Goal: Transaction & Acquisition: Purchase product/service

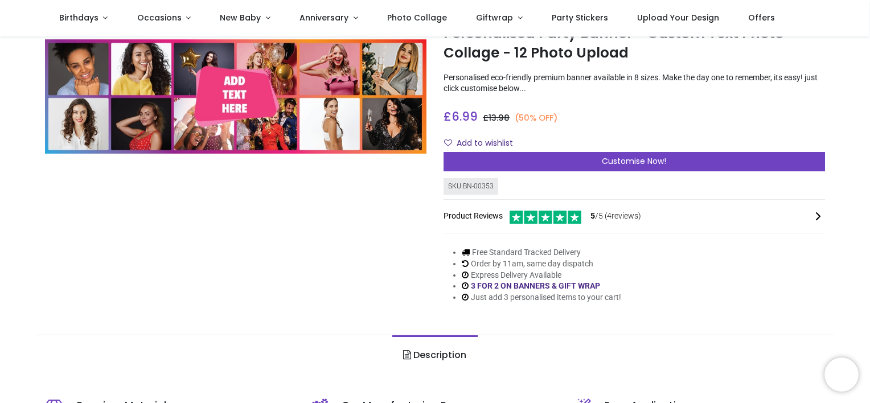
scroll to position [45, 0]
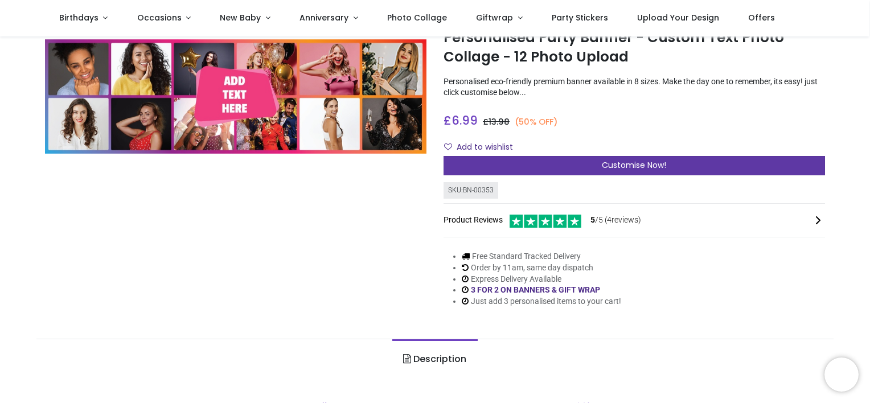
click at [583, 169] on div "Customise Now!" at bounding box center [633, 165] width 381 height 19
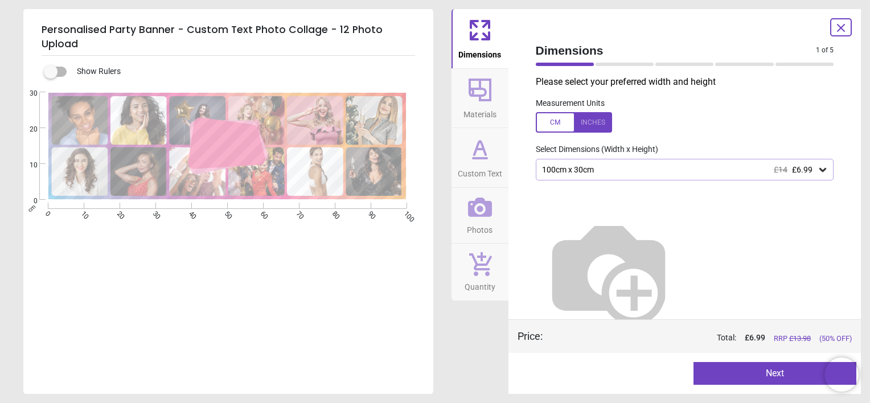
click at [615, 173] on div "100cm x 30cm £14 £6.99" at bounding box center [679, 170] width 277 height 10
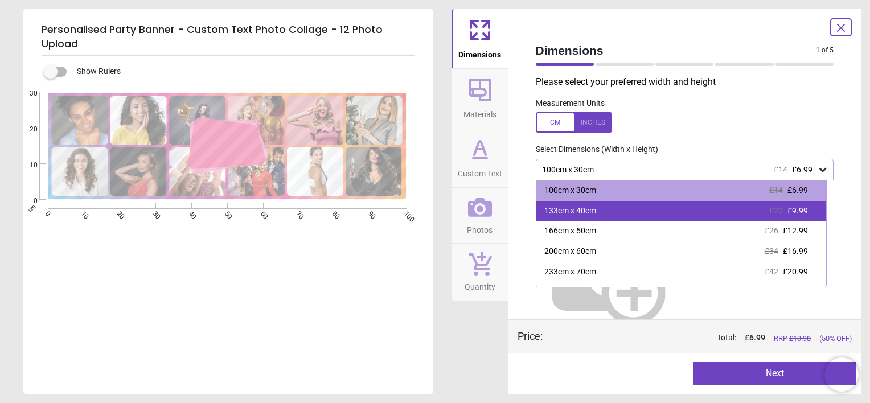
click at [566, 207] on div "133cm x 40cm" at bounding box center [570, 210] width 52 height 11
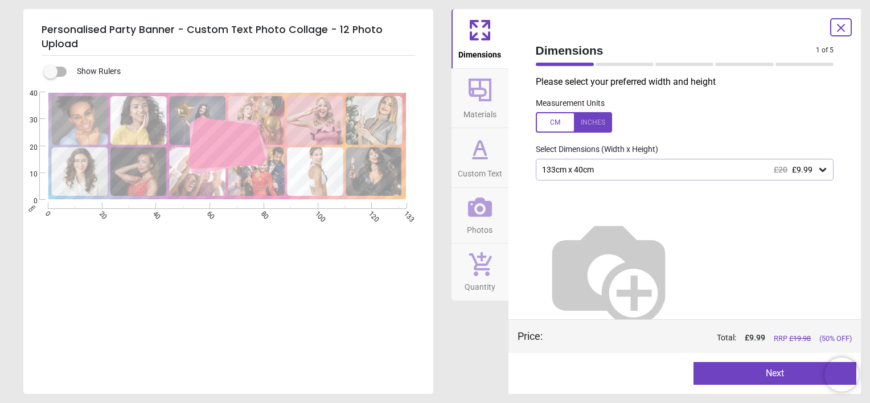
click at [469, 95] on icon at bounding box center [479, 90] width 23 height 23
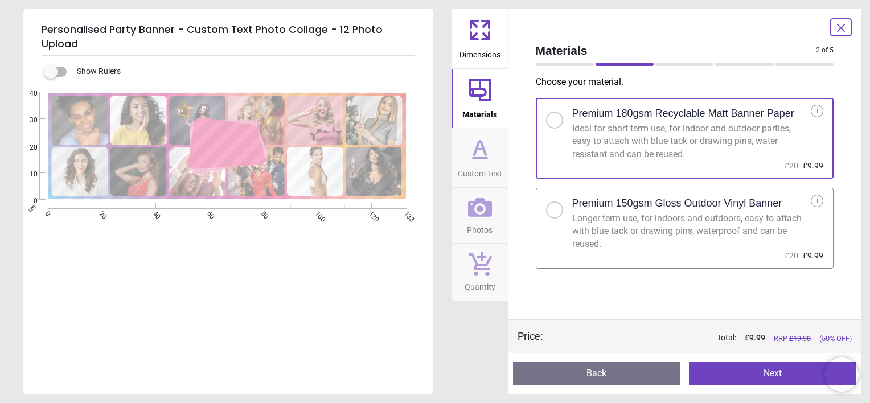
click at [557, 212] on div at bounding box center [554, 209] width 17 height 17
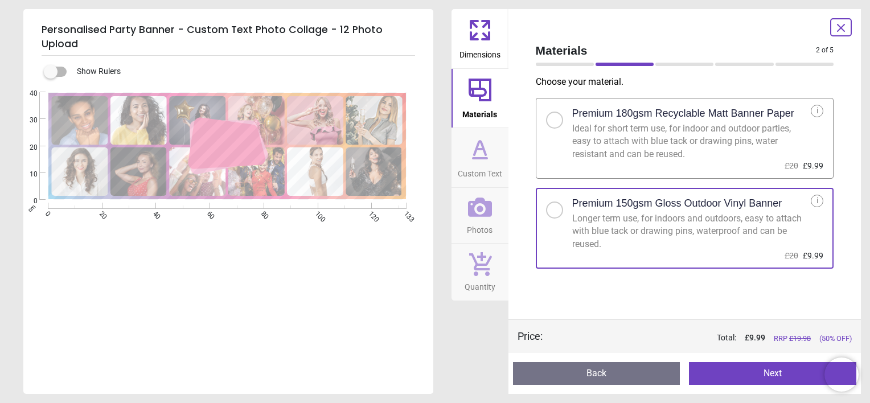
click at [483, 155] on icon at bounding box center [479, 148] width 27 height 27
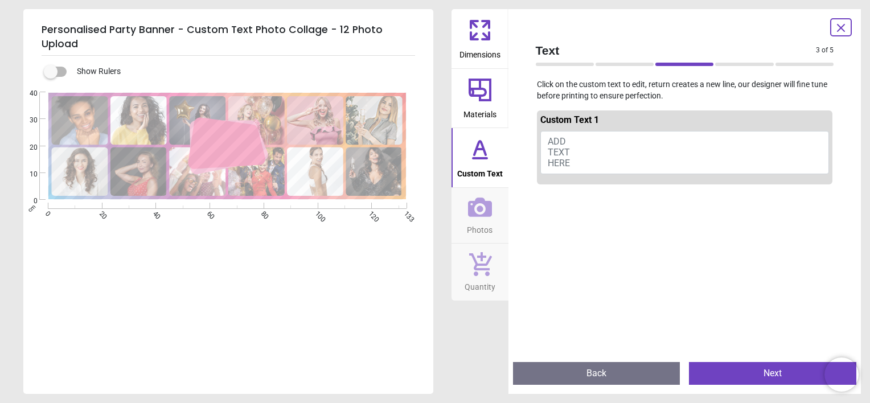
click at [563, 168] on span "ADD TEXT HERE" at bounding box center [558, 152] width 22 height 32
click at [430, 92] on div "E" at bounding box center [226, 146] width 407 height 108
